Goal: Transaction & Acquisition: Subscribe to service/newsletter

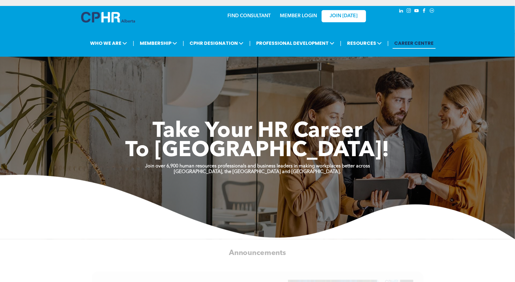
click at [295, 15] on link "MEMBER LOGIN" at bounding box center [298, 16] width 37 height 5
click at [297, 16] on link "MEMBER LOGIN" at bounding box center [298, 16] width 37 height 5
click at [334, 12] on link "JOIN [DATE]" at bounding box center [344, 16] width 44 height 12
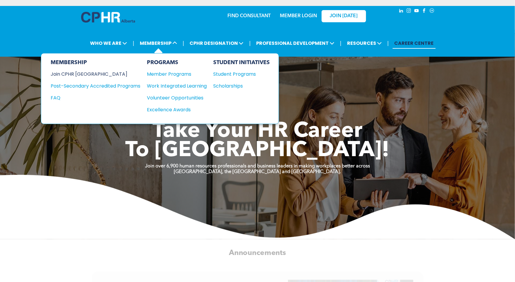
click at [82, 74] on div "Join CPHR [GEOGRAPHIC_DATA]" at bounding box center [91, 73] width 81 height 7
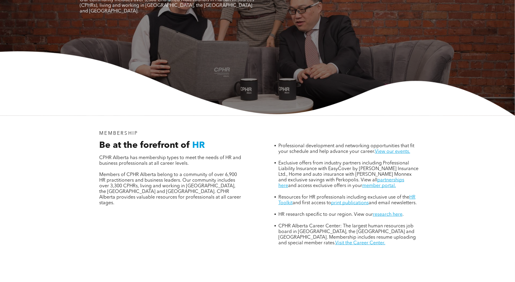
scroll to position [119, 0]
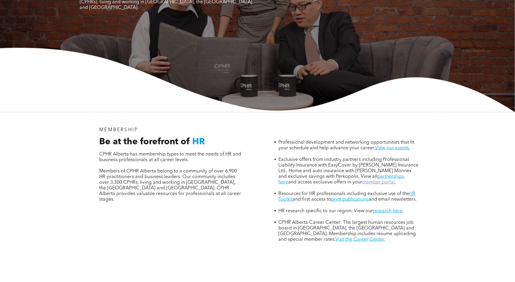
click at [362, 180] on link "member portal." at bounding box center [379, 182] width 34 height 5
